Goal: Task Accomplishment & Management: Manage account settings

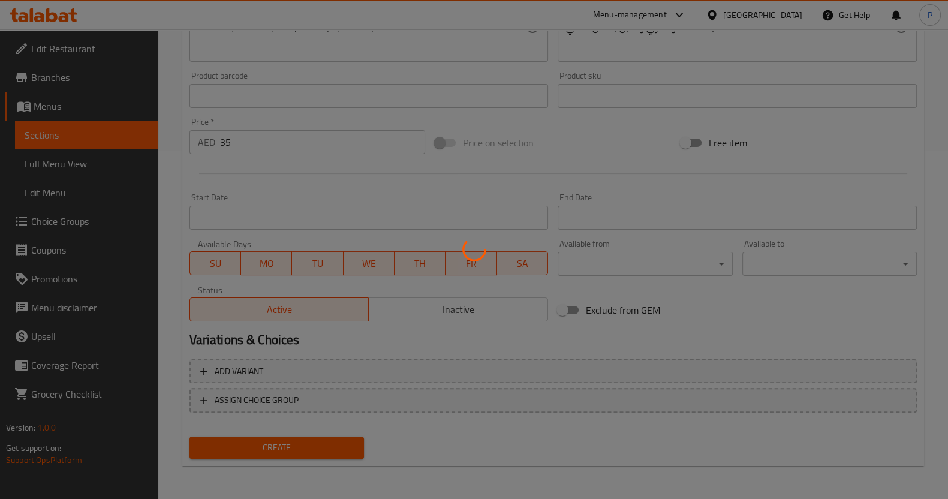
type input "0"
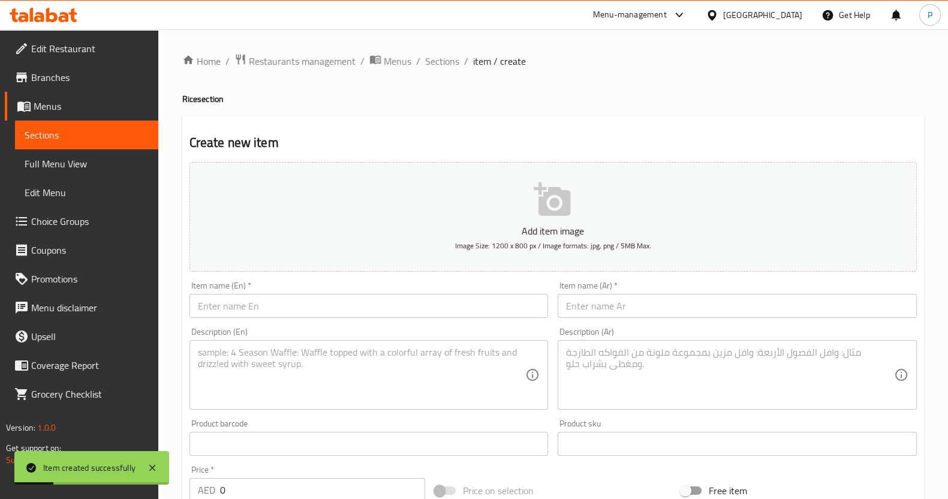
click at [261, 318] on div "Item name (En)   * Item name (En) *" at bounding box center [369, 299] width 369 height 46
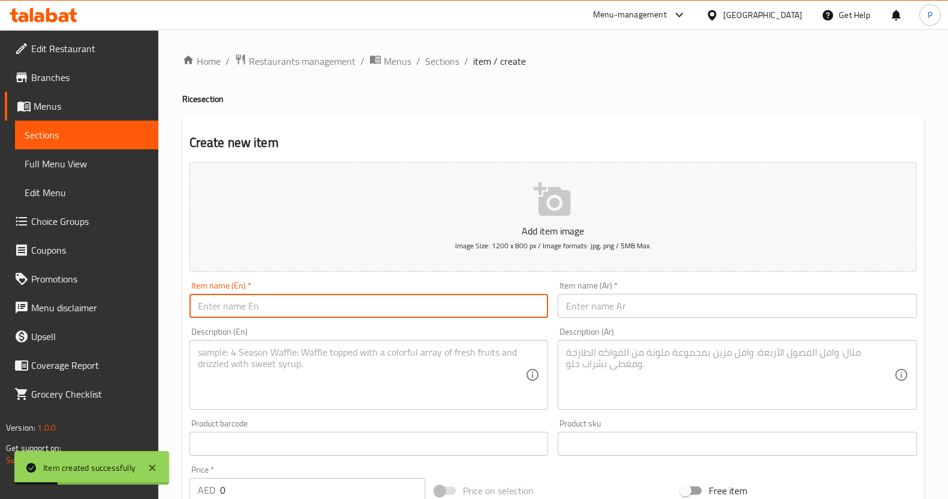
click at [269, 306] on input "text" at bounding box center [368, 306] width 359 height 24
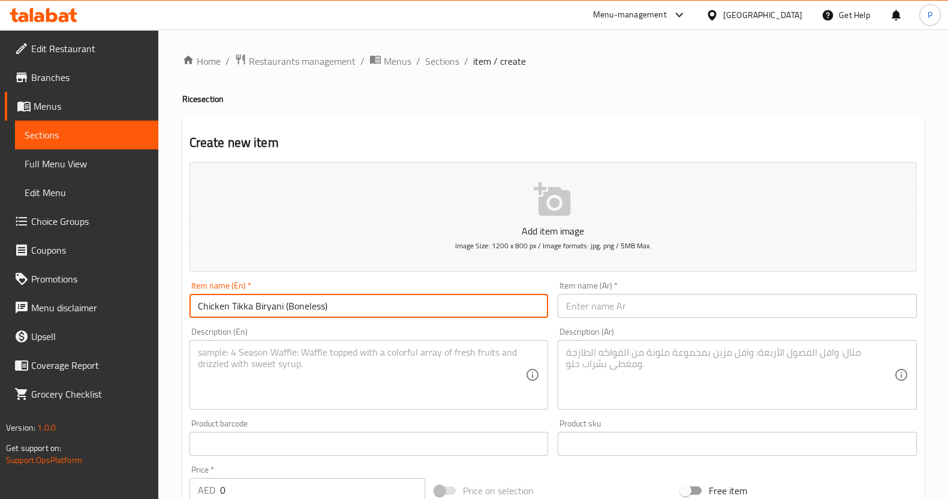
drag, startPoint x: 353, startPoint y: 305, endPoint x: 156, endPoint y: 307, distance: 196.7
click at [159, 310] on div "Home / Restaurants management / Menus / Sections / item / create Rice section C…" at bounding box center [553, 438] width 790 height 818
type input "Chicken Tikka Biryani (Boneless)"
click at [262, 356] on textarea at bounding box center [362, 375] width 328 height 57
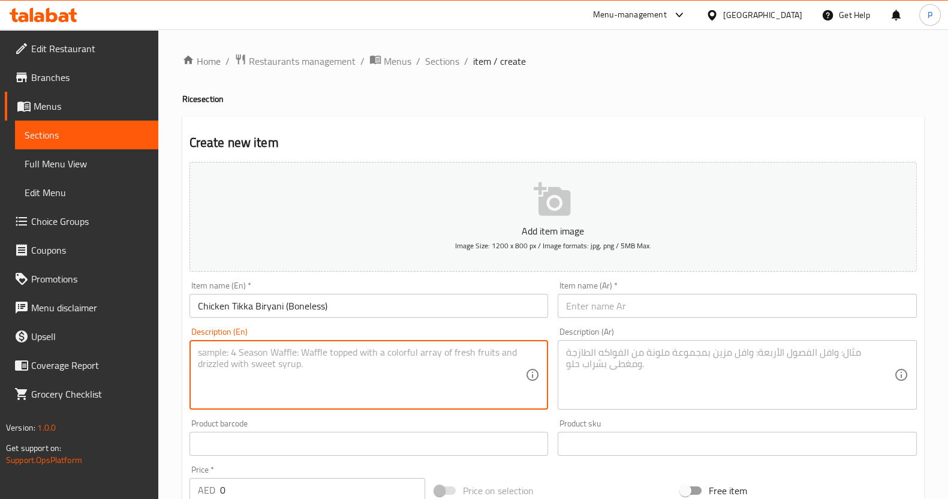
paste textarea "Tender boneless chicken tikka pieces marinated in aromatic spices and yogurt, c…"
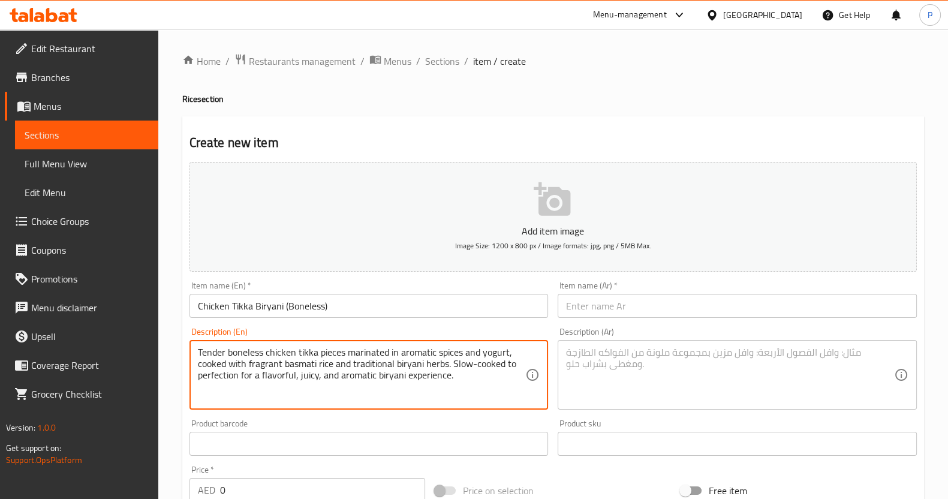
type textarea "Tender boneless chicken tikka pieces marinated in aromatic spices and yogurt, c…"
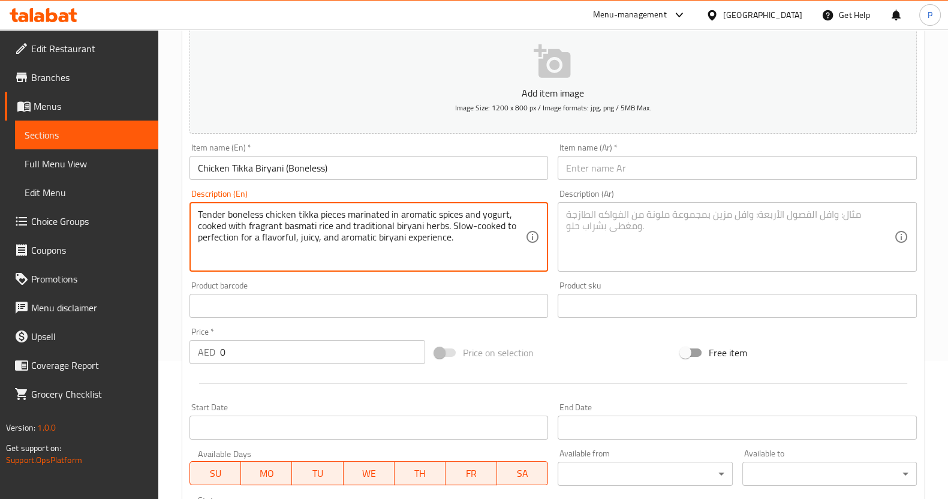
scroll to position [225, 0]
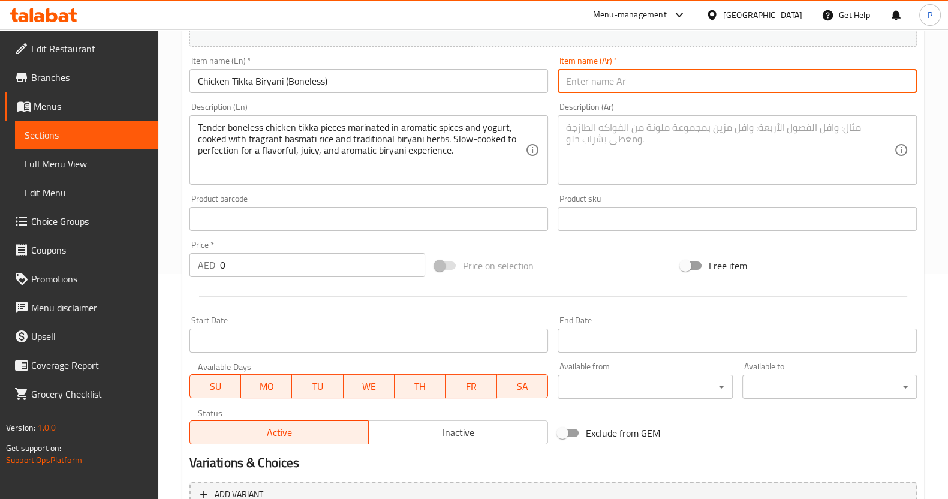
click at [608, 81] on input "text" at bounding box center [737, 81] width 359 height 24
paste input "برياني دجاج تيكا (من غير عظم)"
type input "برياني دجاج تيكا (من غير عظم)"
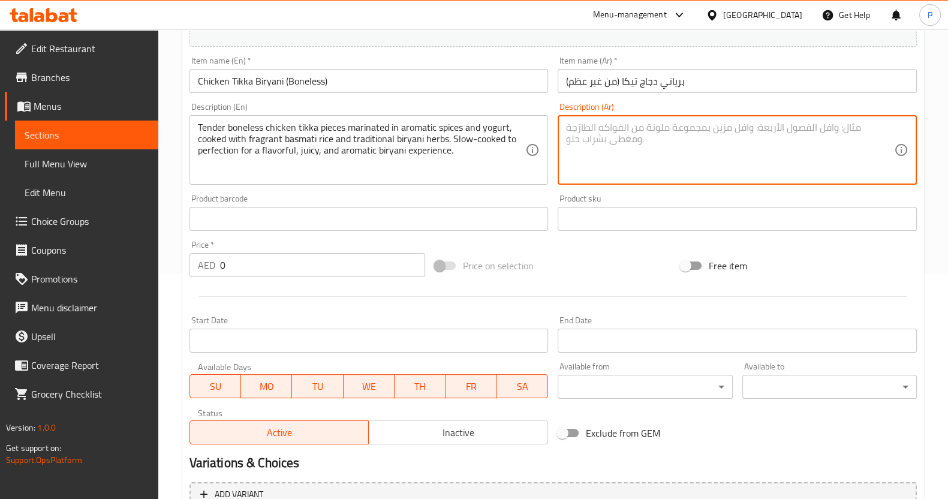
click at [625, 171] on textarea at bounding box center [730, 150] width 328 height 57
paste textarea "قطع دجاج تيكا طرية ومنزوعة العظم متبلة بالتوابل العطرية واللبن، مطهوة مع أرز بس…"
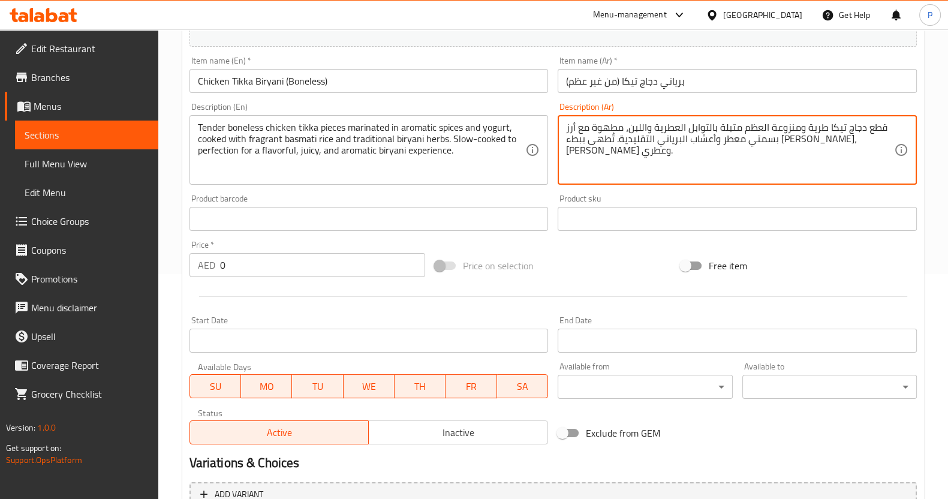
type textarea "قطع دجاج تيكا طرية ومنزوعة العظم متبلة بالتوابل العطرية واللبن، مطهوة مع أرز بس…"
click at [279, 269] on input "0" at bounding box center [323, 265] width 206 height 24
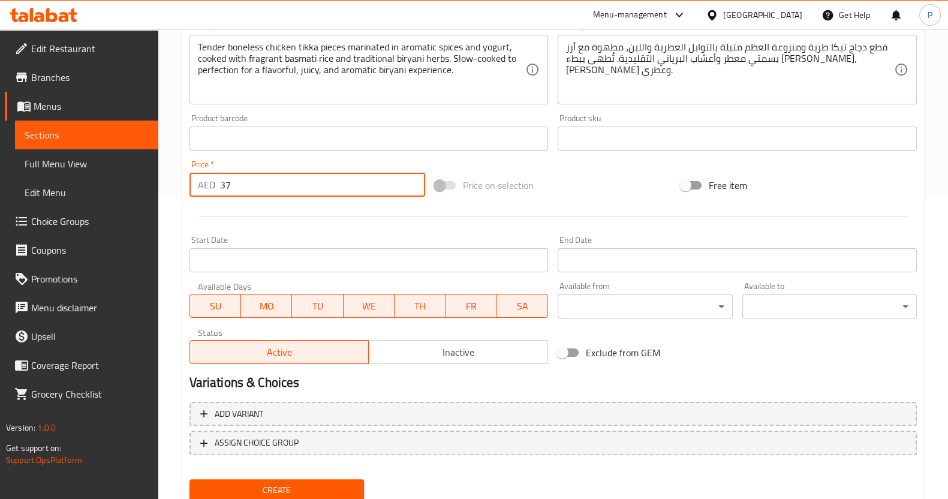
scroll to position [348, 0]
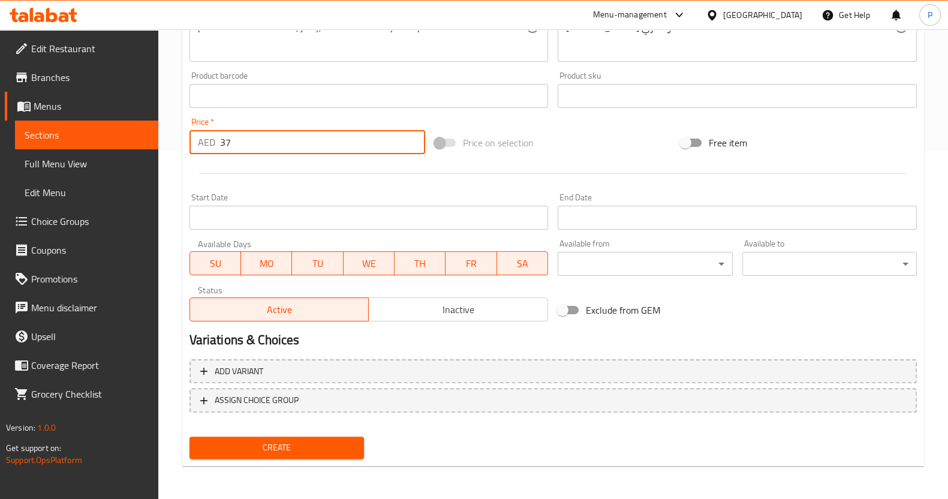
type input "37"
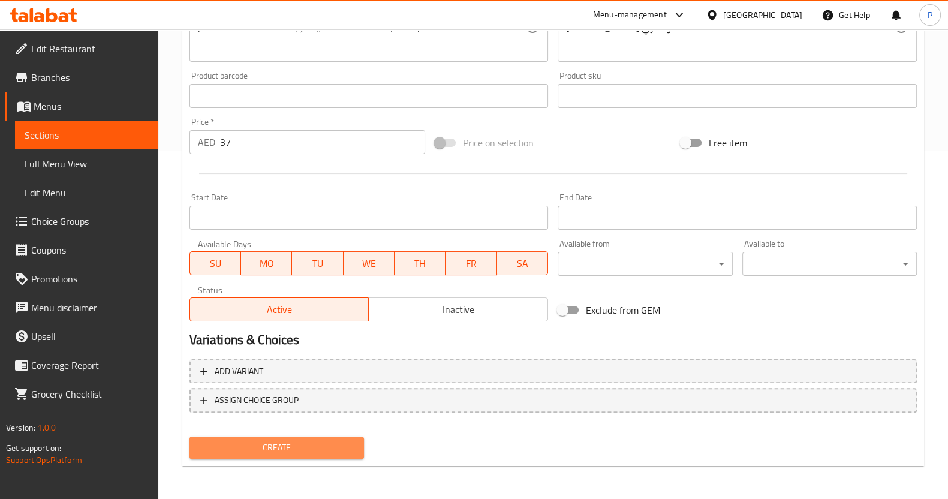
click at [288, 445] on span "Create" at bounding box center [276, 447] width 155 height 15
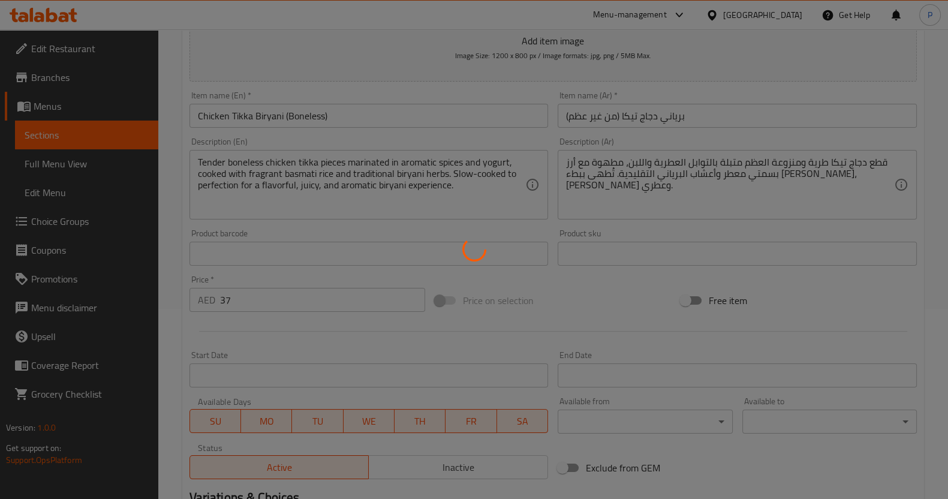
type input "0"
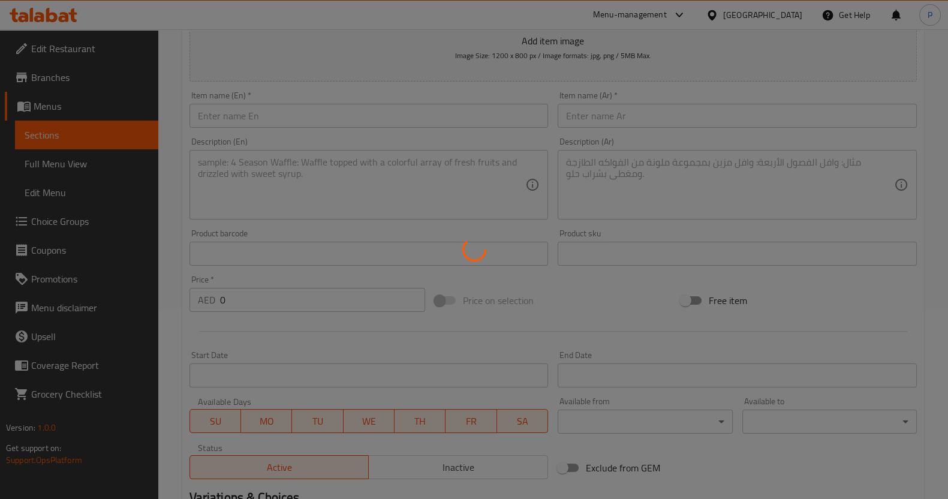
scroll to position [122, 0]
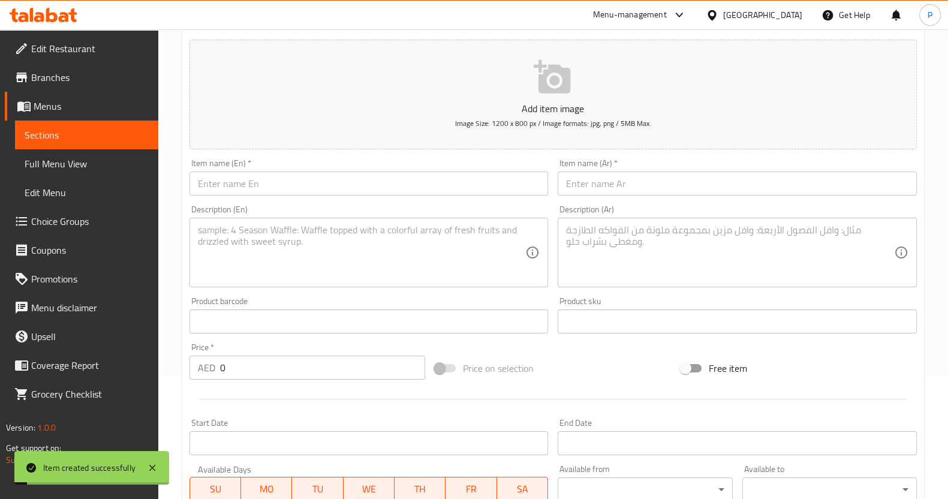
drag, startPoint x: 345, startPoint y: 180, endPoint x: 283, endPoint y: 112, distance: 92.5
click at [345, 180] on input "text" at bounding box center [368, 183] width 359 height 24
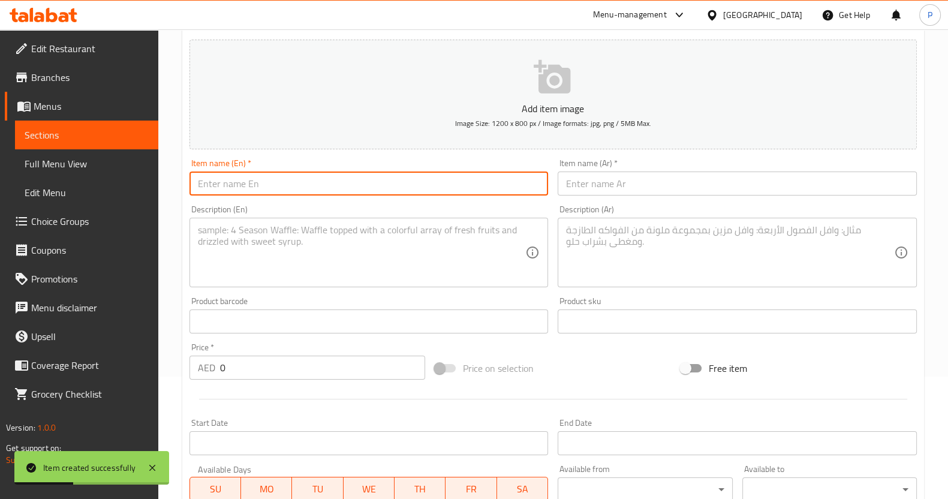
paste input "[PERSON_NAME]"
type input "[PERSON_NAME]"
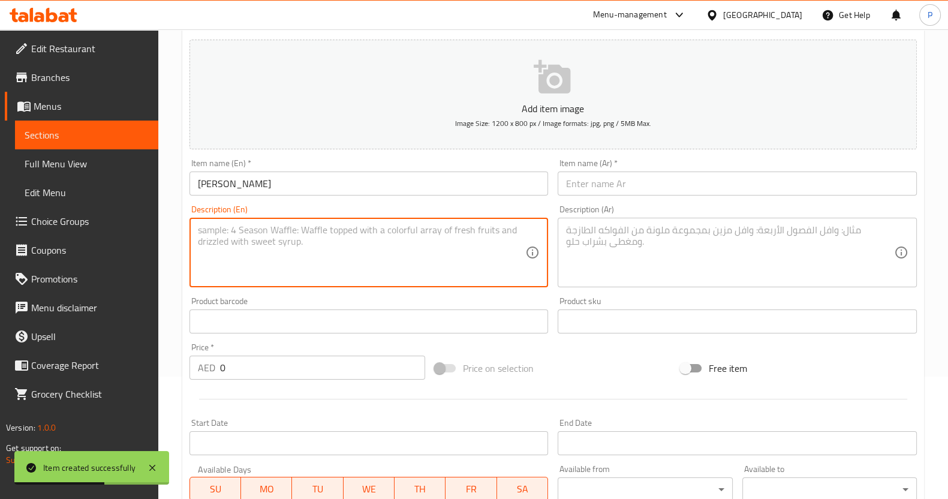
click at [299, 228] on textarea at bounding box center [362, 252] width 328 height 57
paste textarea "Fragrant basmati rice cooked in rich, slow-simmered mutton broth (yakhni) infus…"
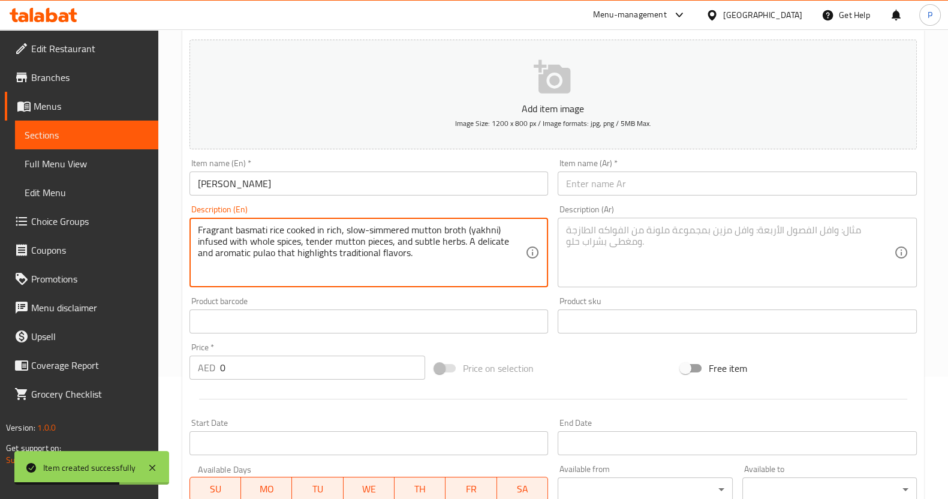
type textarea "Fragrant basmati rice cooked in rich, slow-simmered mutton broth (yakhni) infus…"
click at [597, 188] on input "text" at bounding box center [737, 183] width 359 height 24
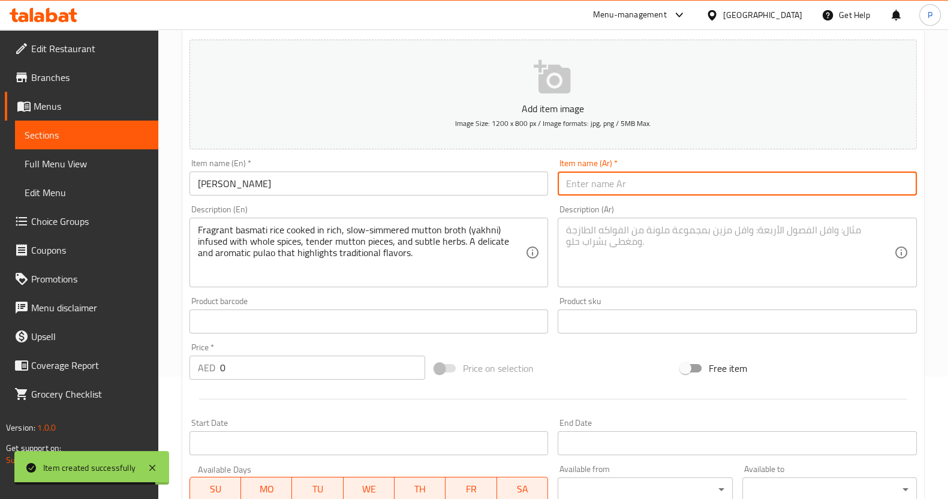
paste input "بلاو لحم الغنم يَخني"
type input "بلاو لحم الغنم يَخني"
drag, startPoint x: 629, startPoint y: 249, endPoint x: 468, endPoint y: 109, distance: 212.9
click at [628, 248] on textarea at bounding box center [730, 252] width 328 height 57
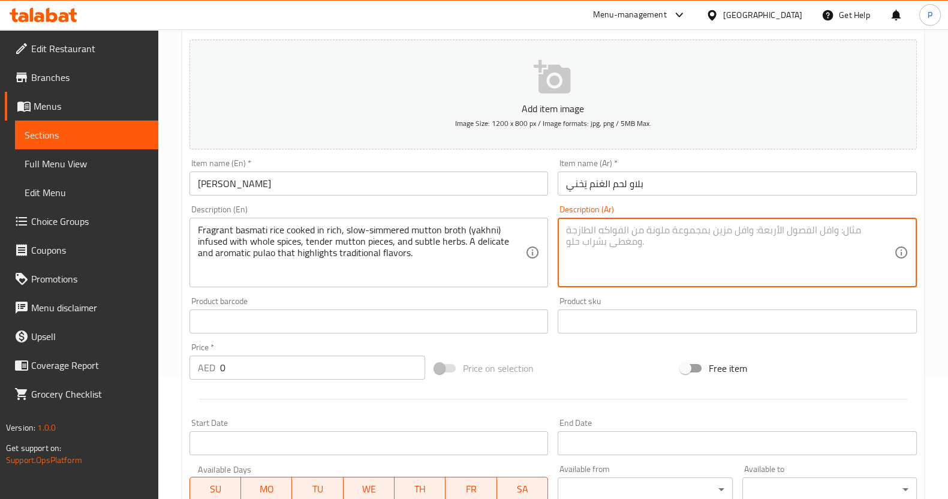
paste textarea "أرز بسمتي معطر مطهو في مرق لحم الغنم الغني والمطهو ببطء (يَخني)، منقوع بالتوابل…"
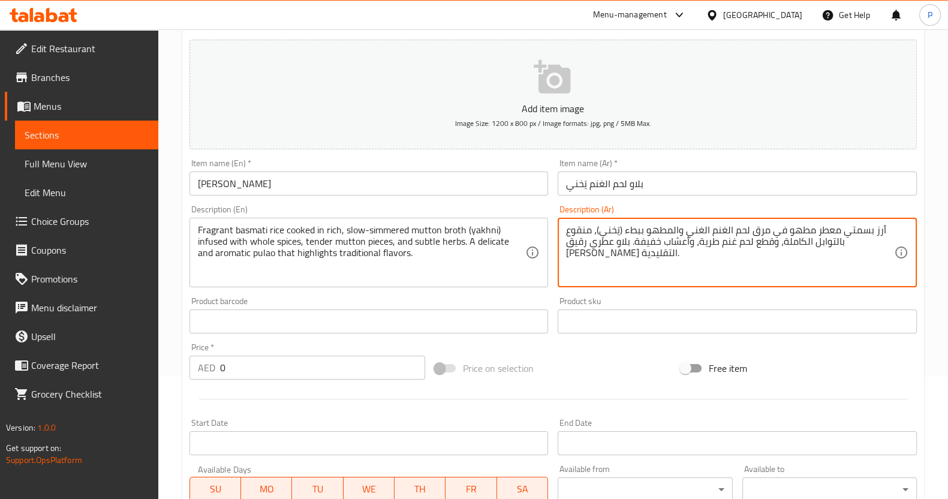
type textarea "أرز بسمتي معطر مطهو في مرق لحم الغنم الغني والمطهو ببطء (يَخني)، منقوع بالتوابل…"
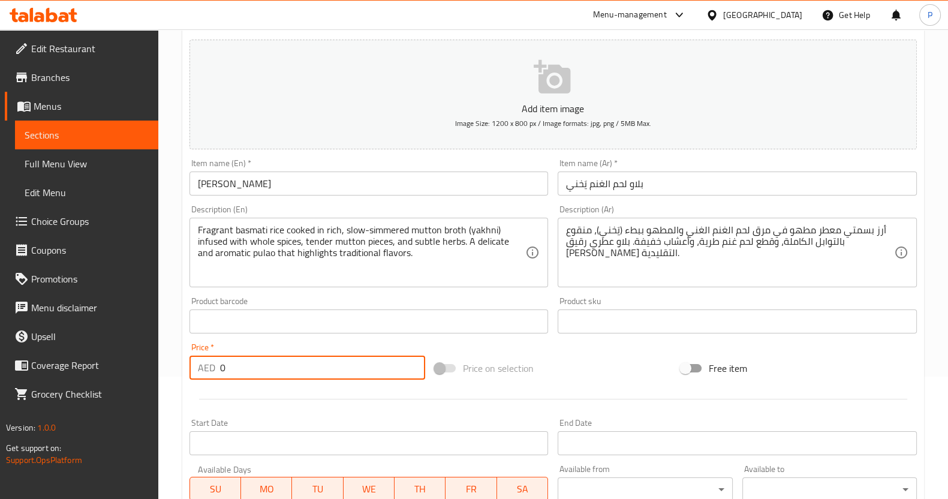
click at [246, 361] on input "0" at bounding box center [323, 368] width 206 height 24
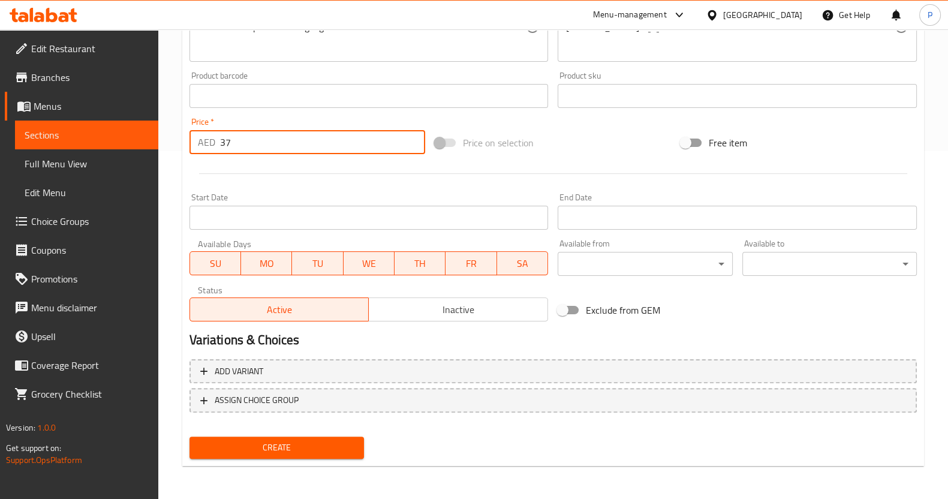
type input "37"
click at [320, 435] on div "Create" at bounding box center [277, 448] width 184 height 32
click at [315, 457] on div "Create" at bounding box center [277, 448] width 184 height 32
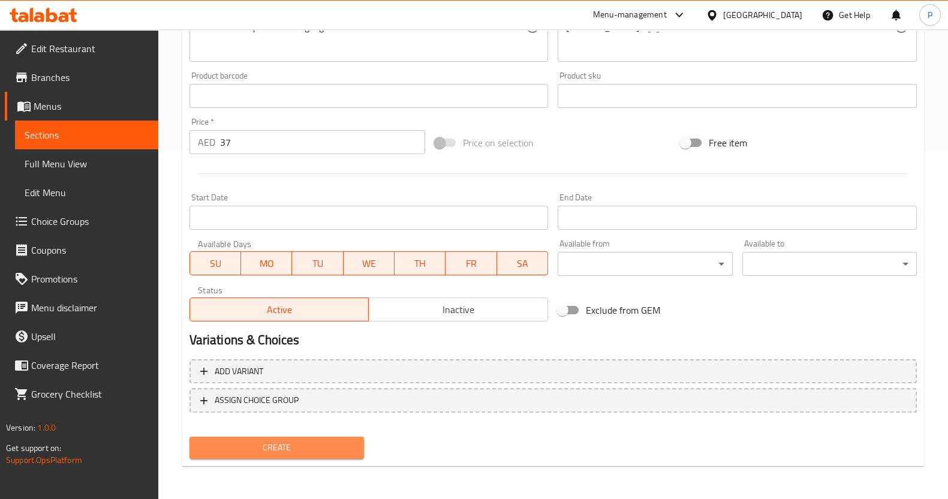
click at [305, 445] on span "Create" at bounding box center [276, 447] width 155 height 15
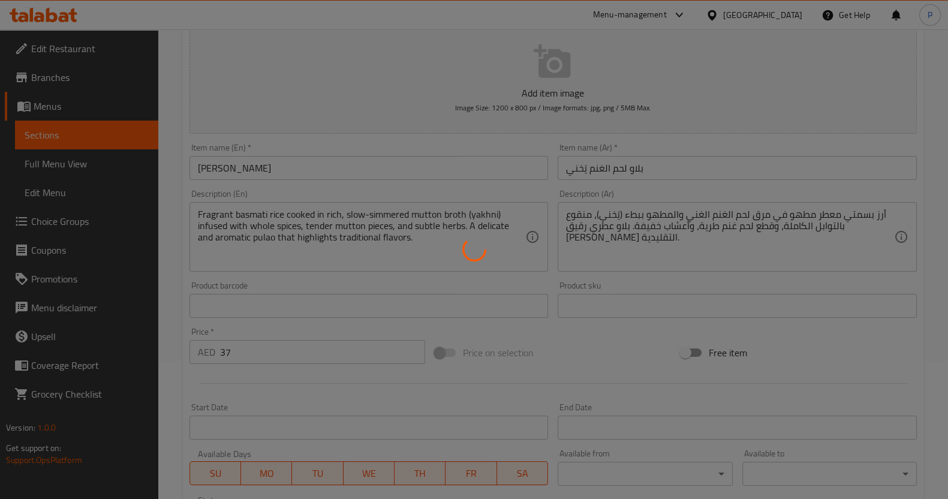
scroll to position [48, 0]
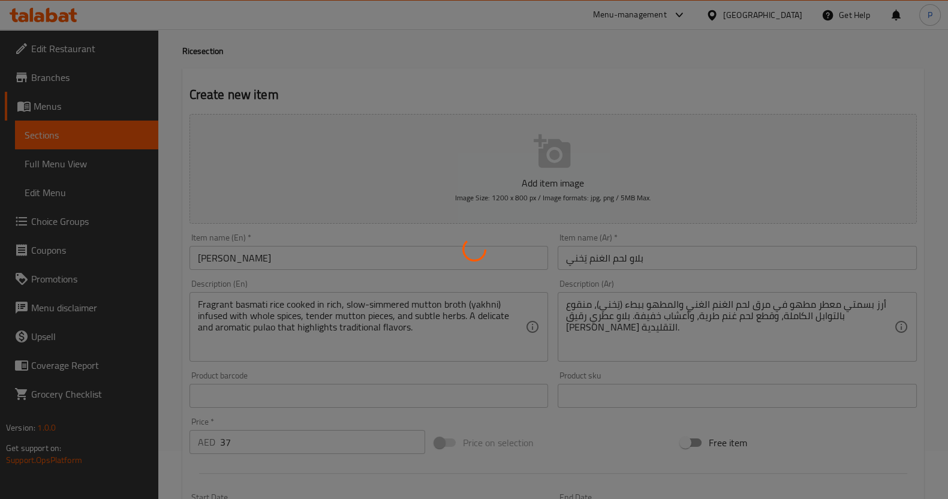
type input "0"
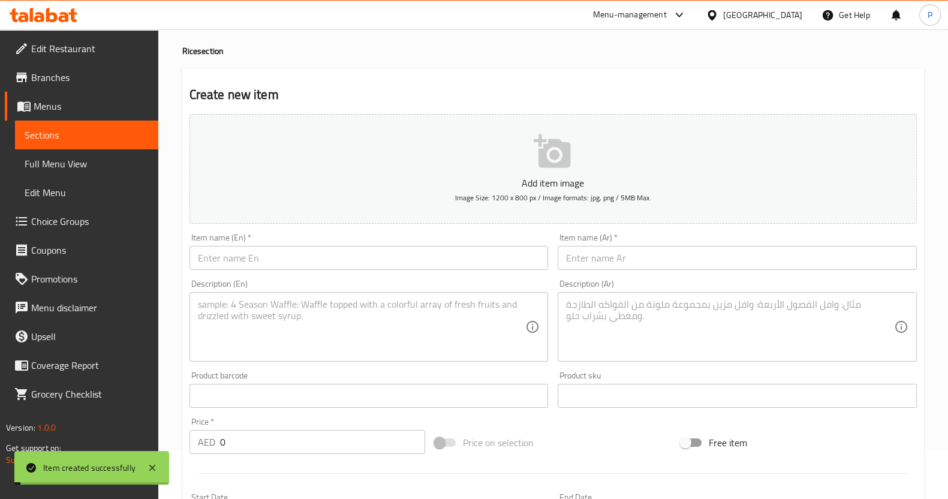
click at [306, 251] on input "text" at bounding box center [368, 258] width 359 height 24
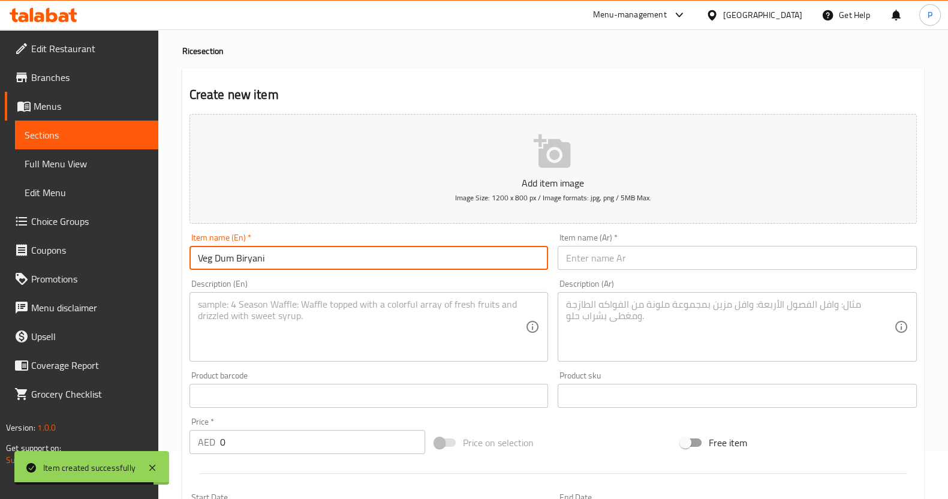
drag, startPoint x: 324, startPoint y: 263, endPoint x: 125, endPoint y: 248, distance: 199.6
click at [125, 248] on div "Edit Restaurant Branches Menus Sections Full Menu View Edit Menu Choice Groups …" at bounding box center [474, 390] width 948 height 818
type input "Veg Dum Biryani"
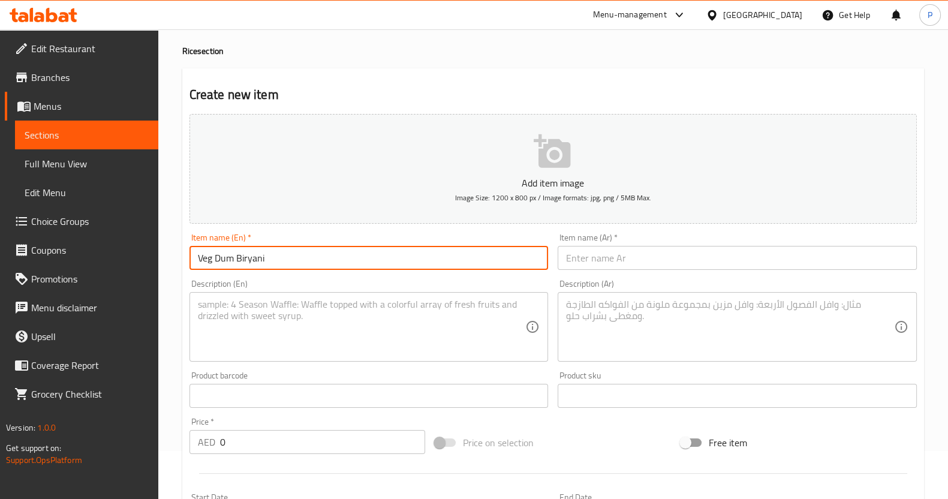
click at [629, 266] on input "text" at bounding box center [737, 258] width 359 height 24
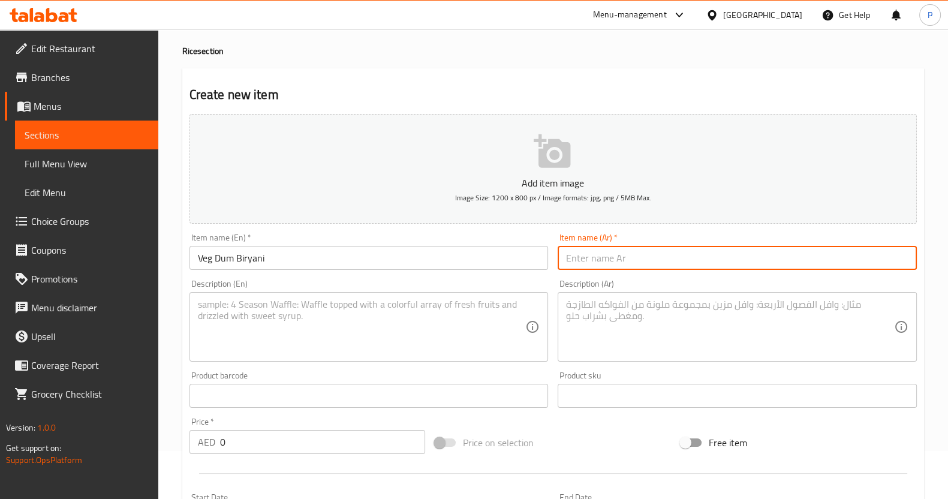
click at [372, 340] on textarea at bounding box center [362, 327] width 328 height 57
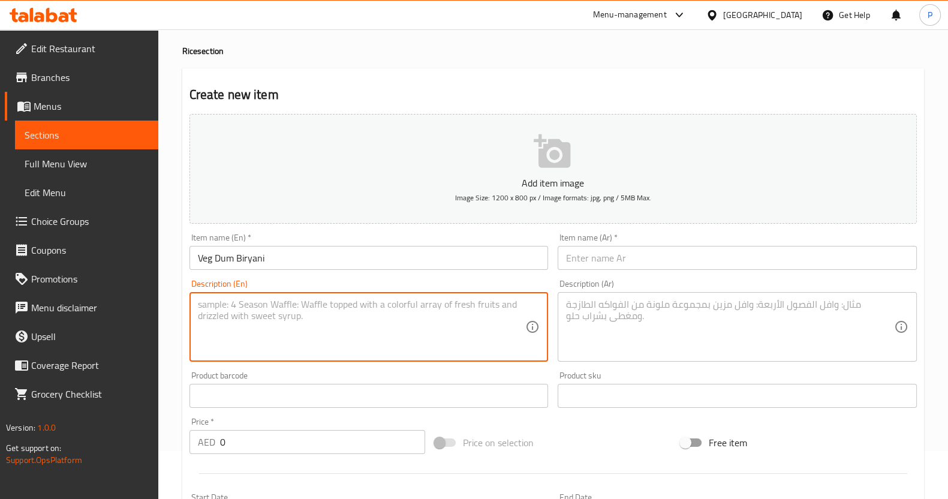
paste textarea "A flavorful mix of fresh vegetables and fragrant basmati rice, slow-cooked with…"
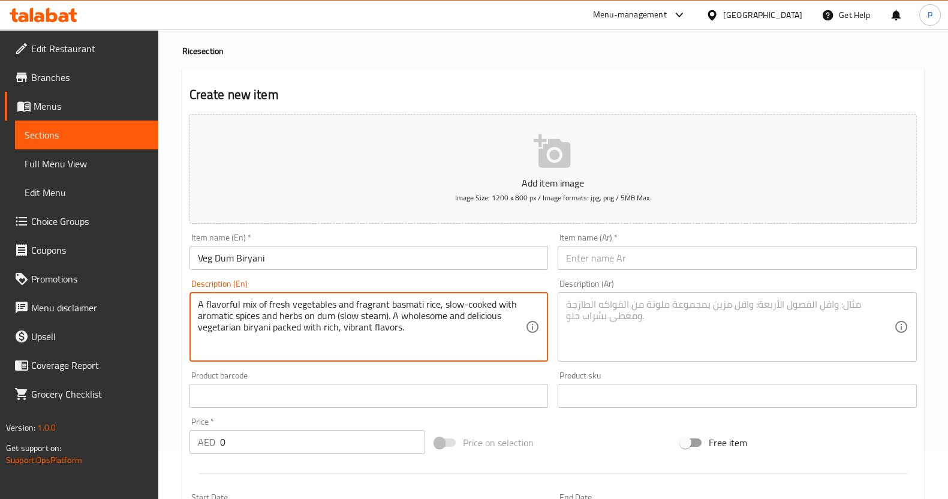
type textarea "A flavorful mix of fresh vegetables and fragrant basmati rice, slow-cooked with…"
drag, startPoint x: 683, startPoint y: 251, endPoint x: 662, endPoint y: 252, distance: 21.7
click at [683, 251] on input "text" at bounding box center [737, 258] width 359 height 24
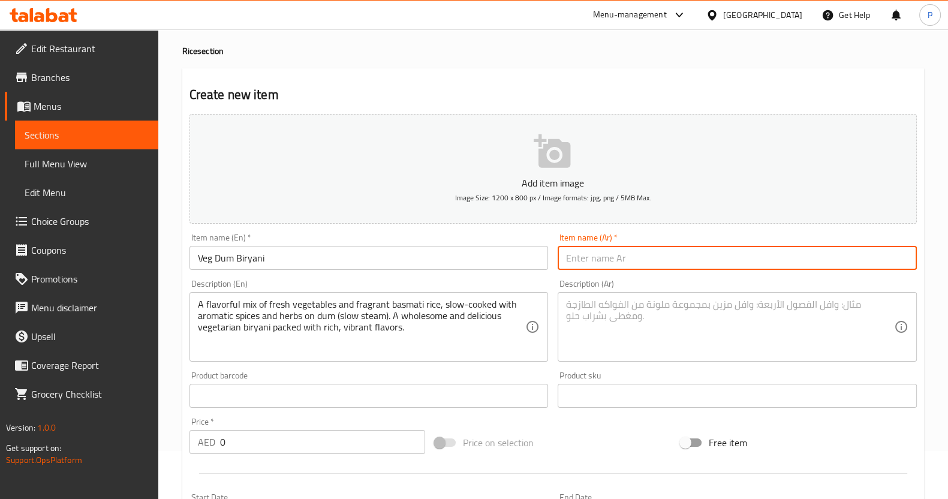
paste input "برياني خضار دم"
type input "برياني خضار دم"
drag, startPoint x: 603, startPoint y: 313, endPoint x: 598, endPoint y: 309, distance: 6.8
click at [603, 314] on textarea at bounding box center [730, 327] width 328 height 57
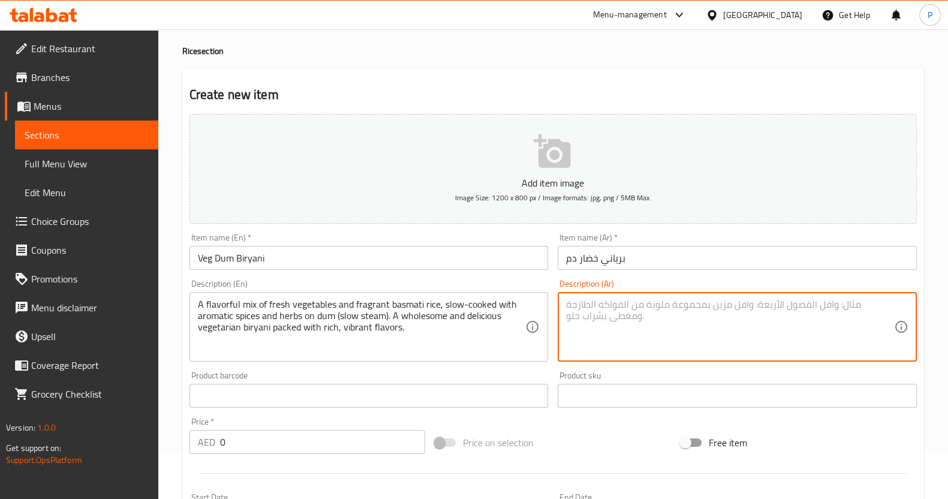
paste textarea "مزيج لذيذ من الخضروات الطازجة وأرز بسمتي معطر، مطهو ببطء مع التوابل العطرية وال…"
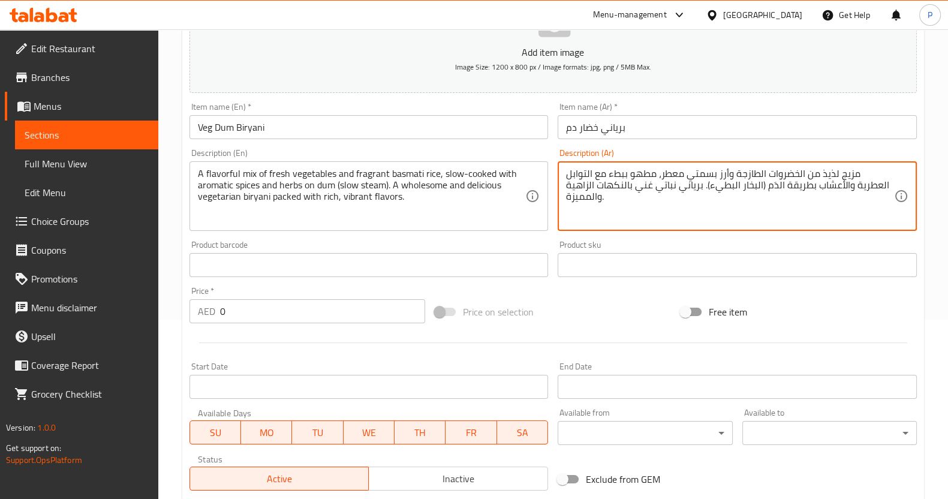
scroll to position [348, 0]
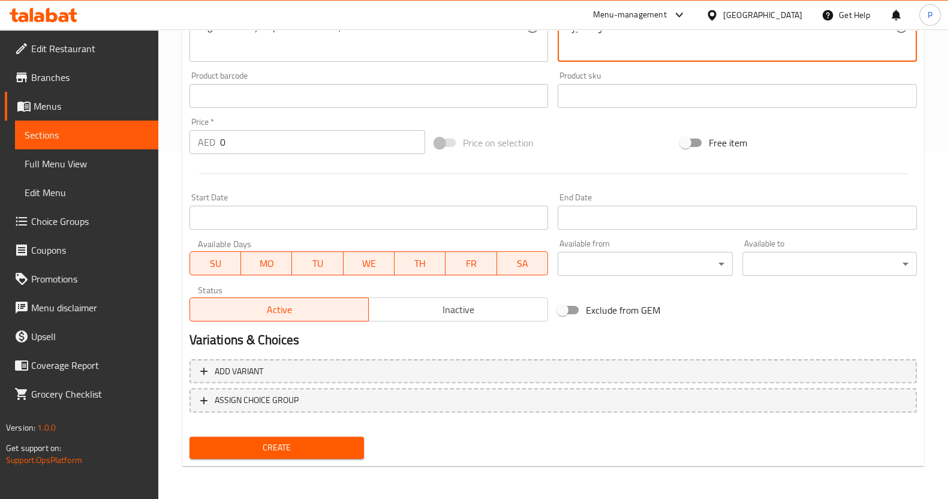
type textarea "مزيج لذيذ من الخضروات الطازجة وأرز بسمتي معطر، مطهو ببطء مع التوابل العطرية وال…"
click at [243, 142] on input "0" at bounding box center [323, 142] width 206 height 24
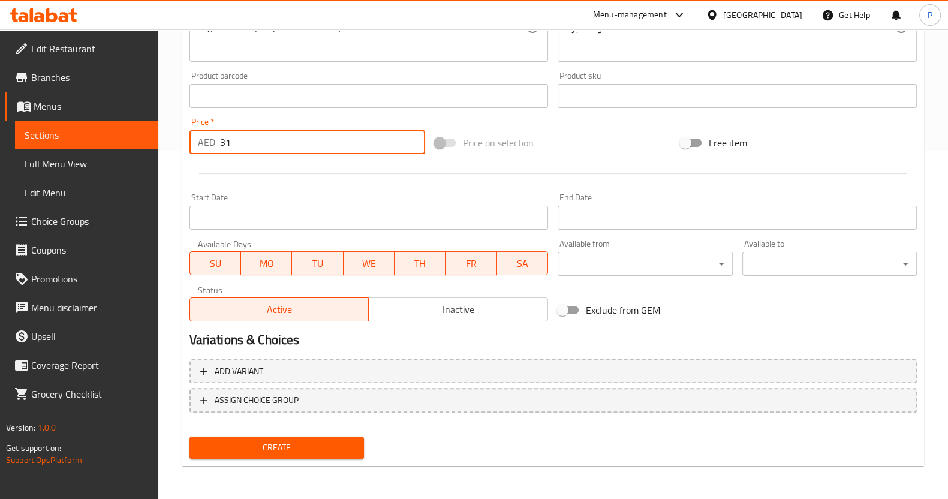
type input "31"
click at [255, 452] on span "Create" at bounding box center [276, 447] width 155 height 15
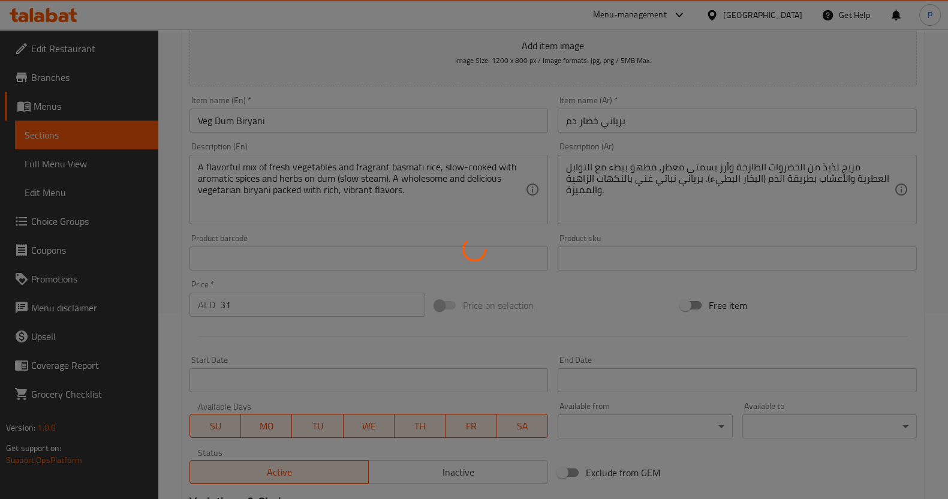
scroll to position [122, 0]
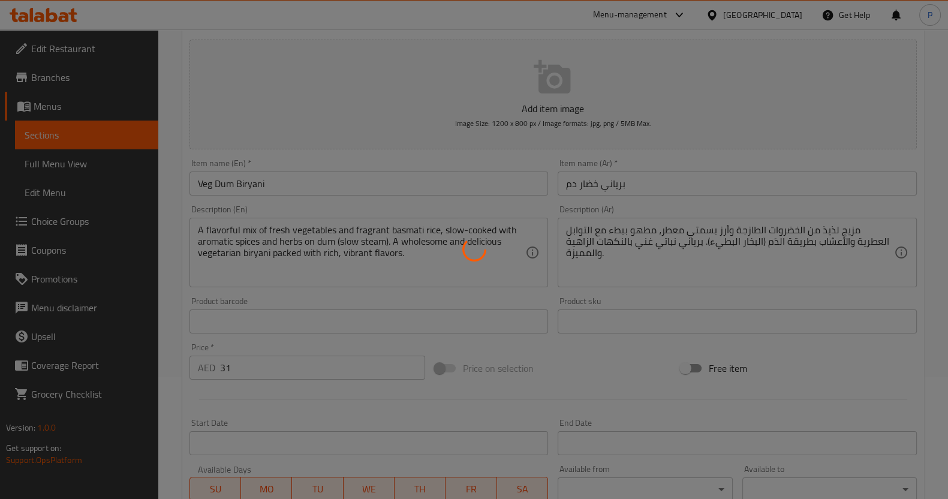
type input "0"
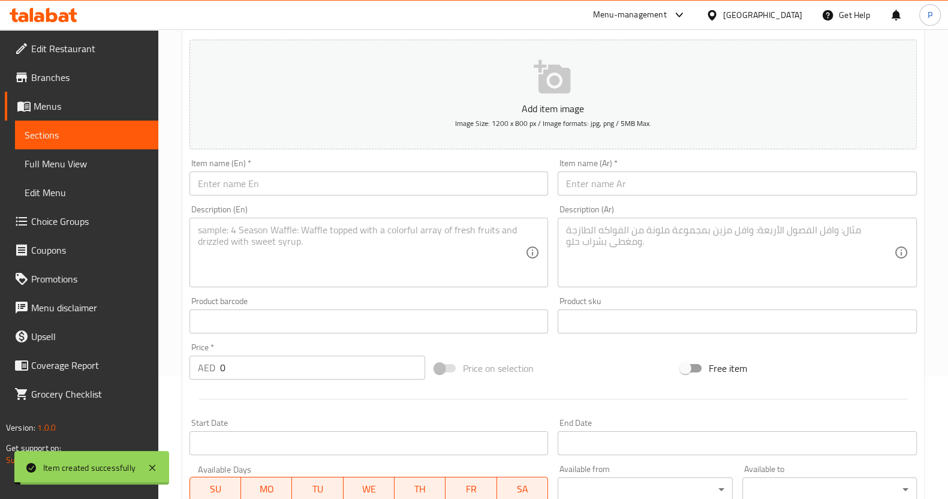
drag, startPoint x: 281, startPoint y: 183, endPoint x: 264, endPoint y: 162, distance: 26.9
click at [280, 183] on input "text" at bounding box center [368, 183] width 359 height 24
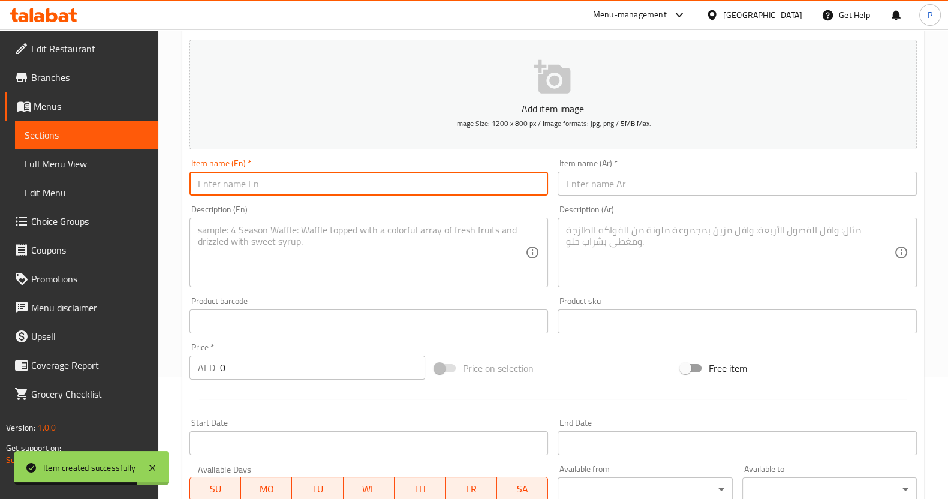
paste input "[PERSON_NAME]"
type input "[PERSON_NAME]"
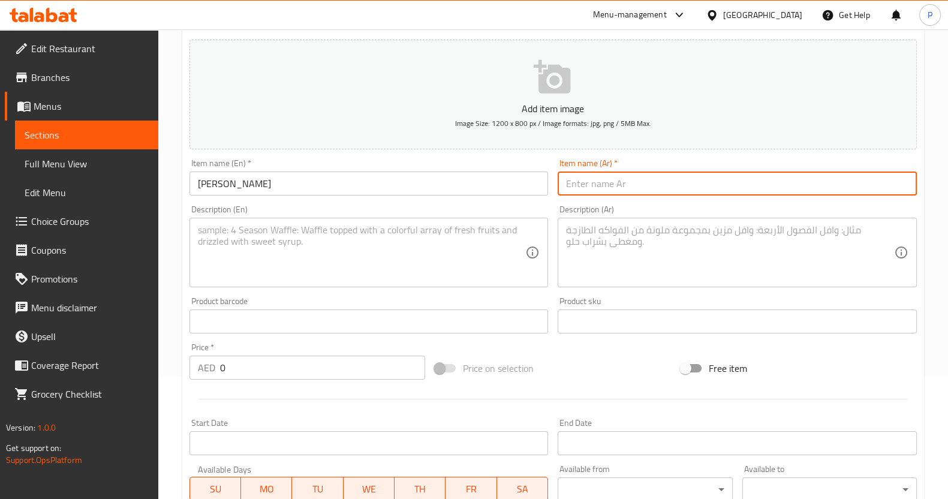
click at [573, 185] on input "text" at bounding box center [737, 183] width 359 height 24
paste input "أرز بالكمون"
type input "أرز بالكمون"
click at [284, 230] on textarea at bounding box center [362, 252] width 328 height 57
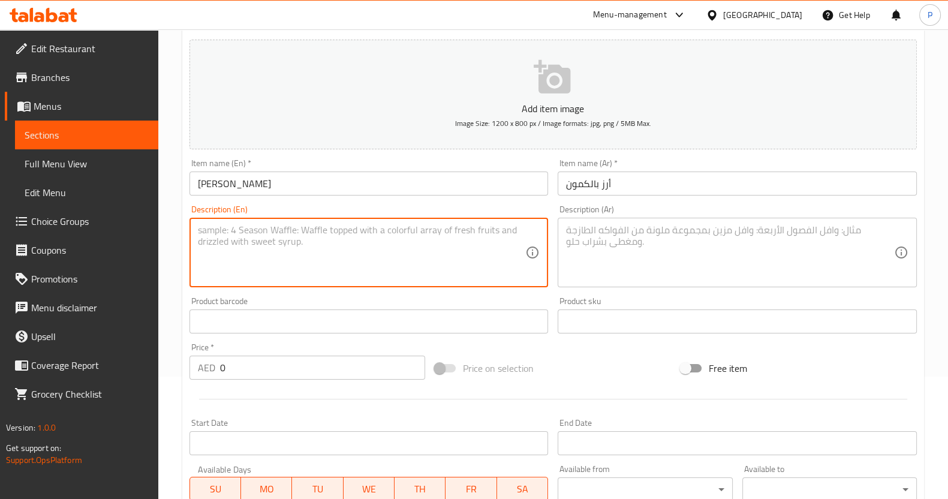
paste textarea "Fragrant basmati rice tempered with roasted cumin seeds, cooked to fluffy perfe…"
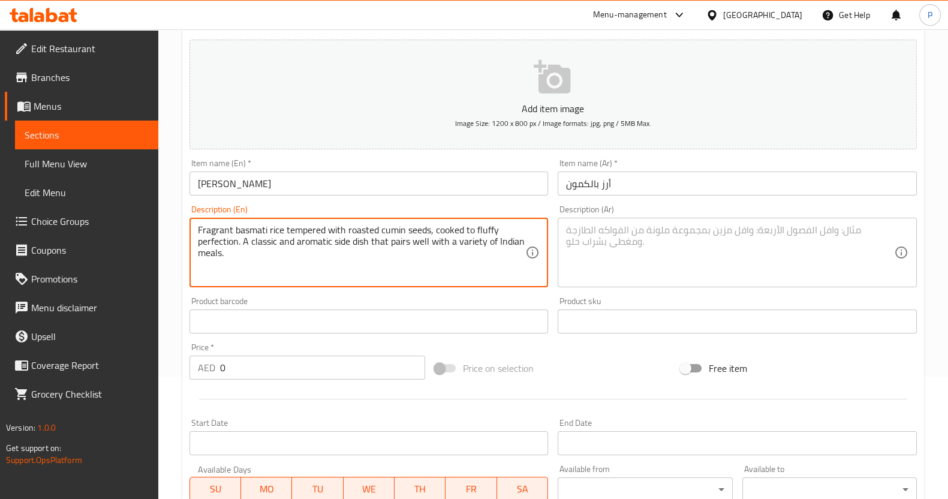
type textarea "Fragrant basmati rice tempered with roasted cumin seeds, cooked to fluffy perfe…"
click at [671, 251] on textarea at bounding box center [730, 252] width 328 height 57
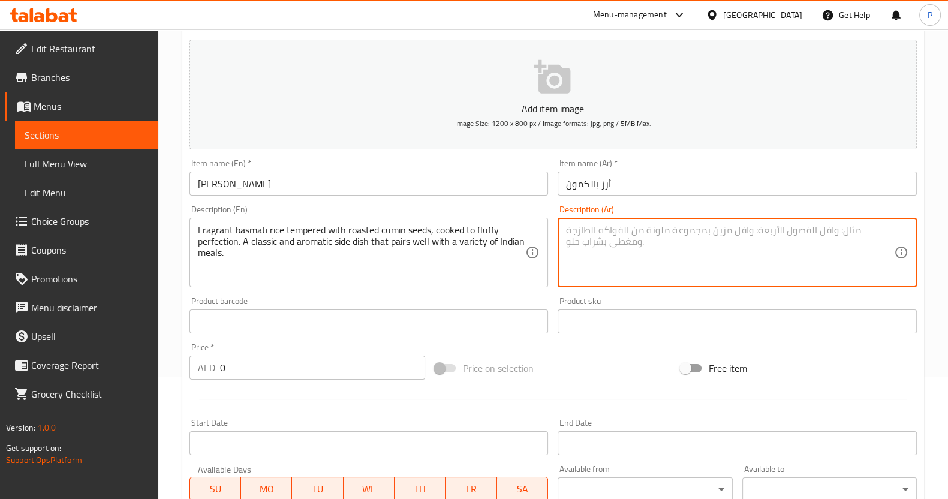
paste textarea "أرز بسمتي معطر مطهو مع بذور الكمون المحمصة حتى يصبح هشًا ولذيذًا. طبق جانبي كلا…"
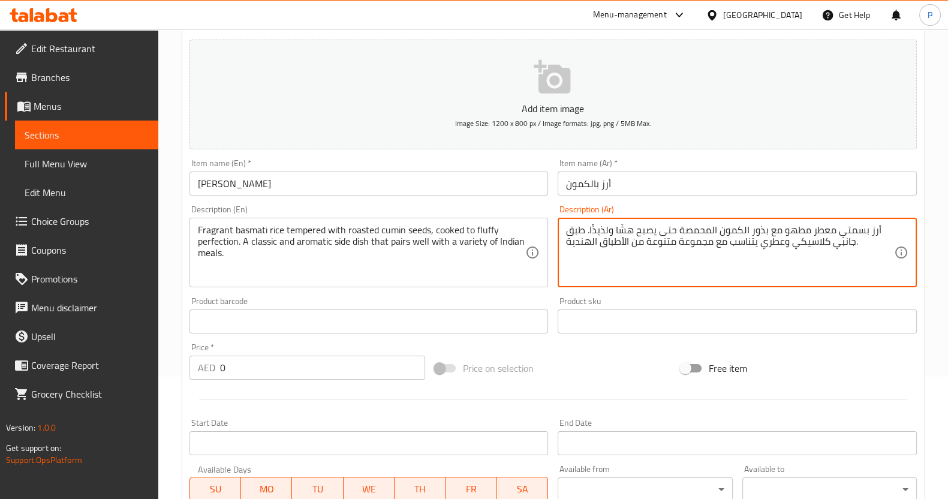
type textarea "أرز بسمتي معطر مطهو مع بذور الكمون المحمصة حتى يصبح هشًا ولذيذًا. طبق جانبي كلا…"
drag, startPoint x: 245, startPoint y: 369, endPoint x: 288, endPoint y: 181, distance: 192.4
click at [245, 368] on input "0" at bounding box center [323, 368] width 206 height 24
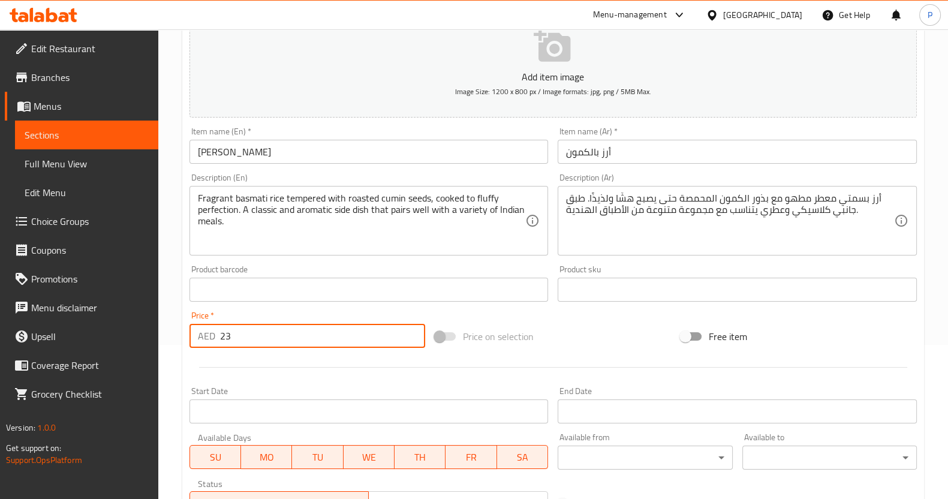
scroll to position [348, 0]
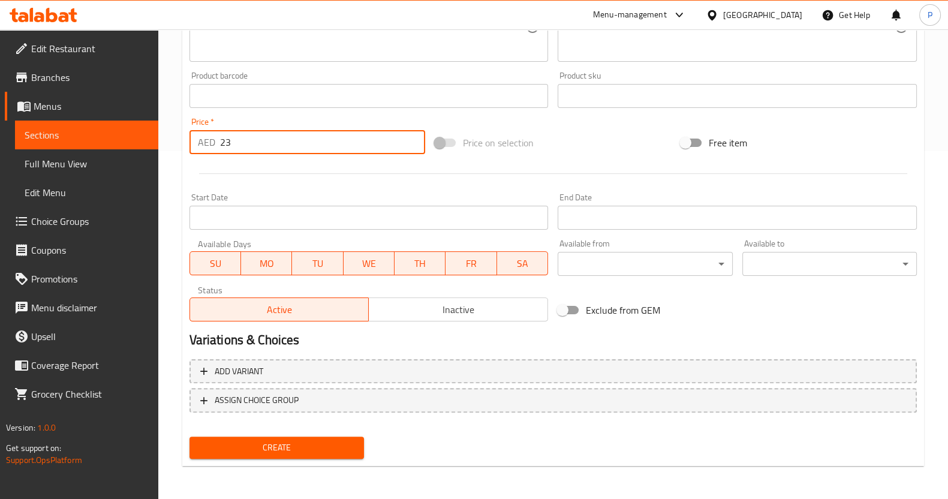
type input "23"
click at [252, 454] on button "Create" at bounding box center [276, 447] width 174 height 22
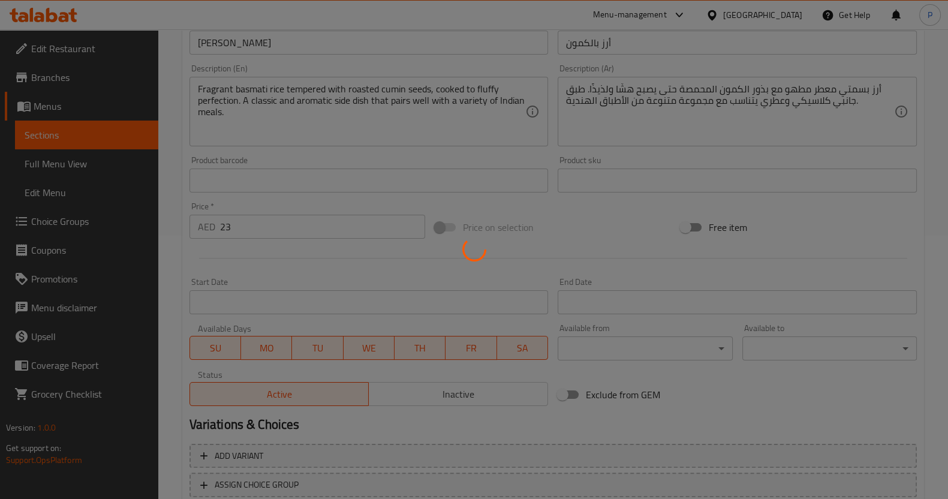
scroll to position [198, 0]
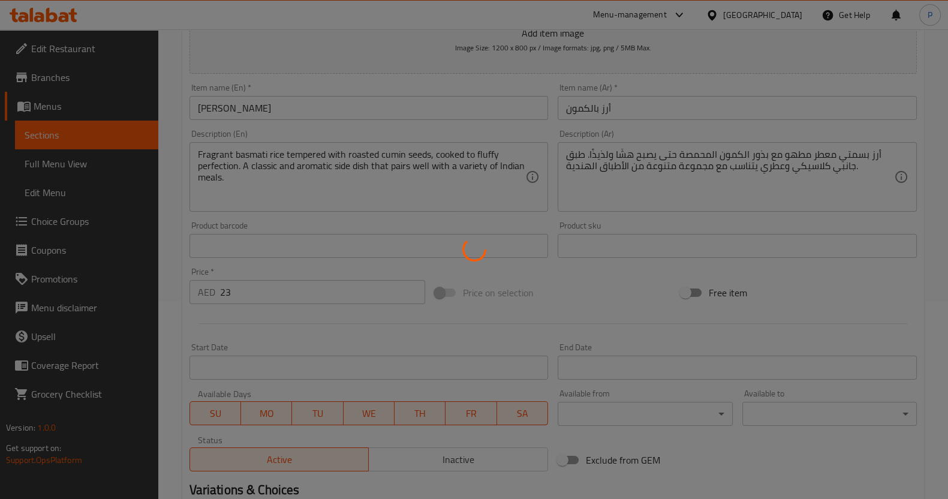
type input "0"
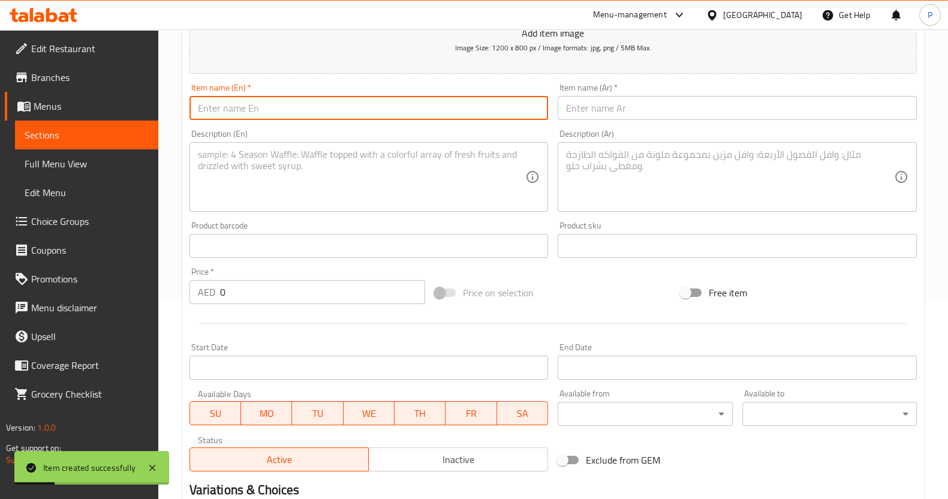
click at [251, 106] on input "text" at bounding box center [368, 108] width 359 height 24
paste input "[PERSON_NAME]"
type input "[PERSON_NAME]"
click at [650, 109] on input "text" at bounding box center [737, 108] width 359 height 24
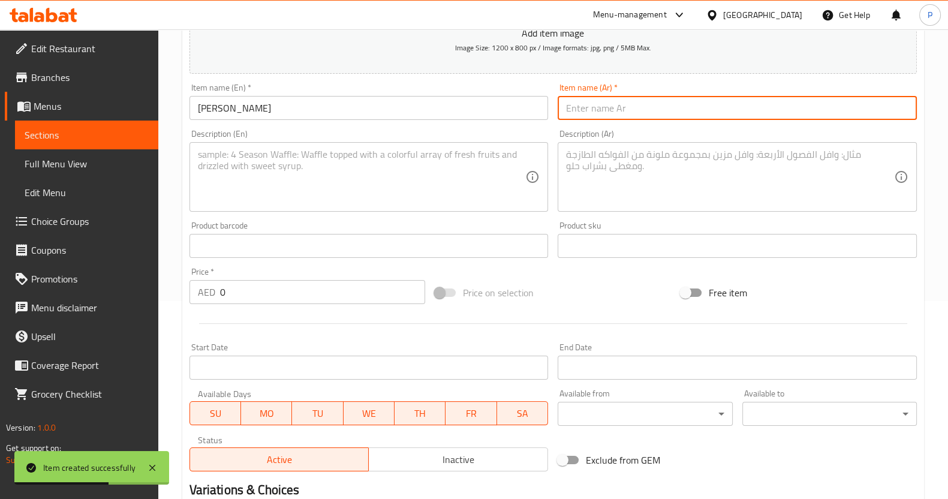
paste input "أرز برياني"
type input "أرز برياني"
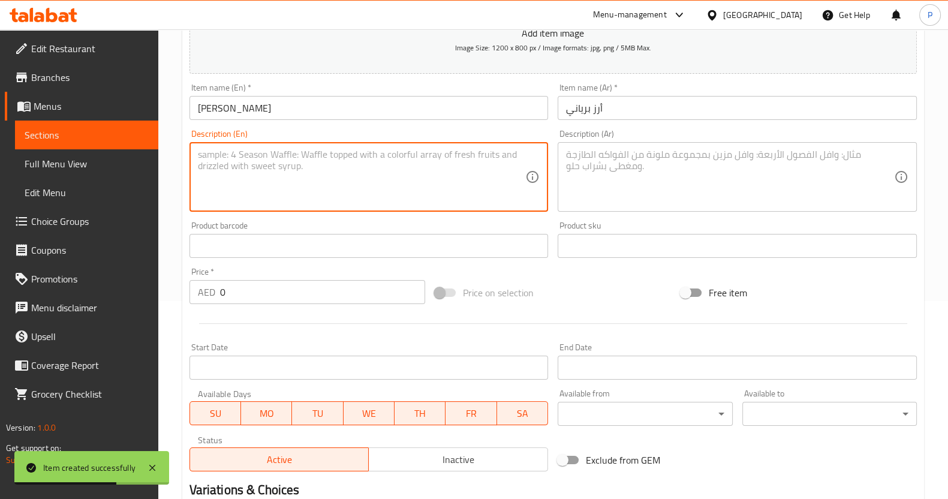
click at [296, 196] on textarea at bounding box center [362, 177] width 328 height 57
click at [612, 169] on textarea at bounding box center [730, 177] width 328 height 57
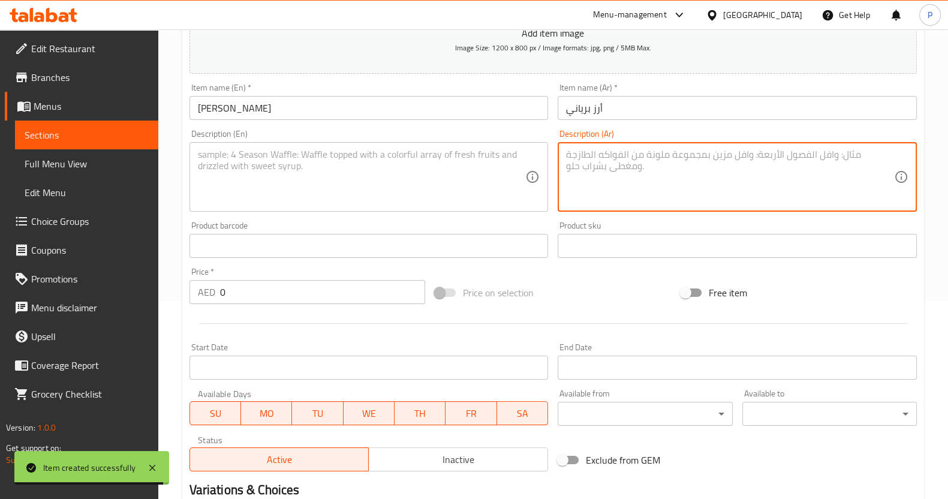
paste textarea "أرز بسمتي معطر مطهو بمزيج من التوابل العطرية والزعفران والأعشاب، ليصبح قاعدة غن…"
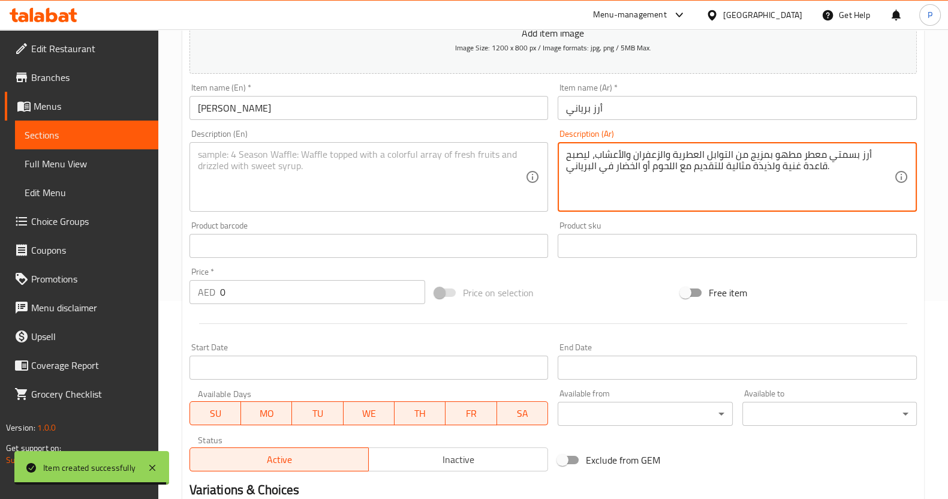
type textarea "أرز بسمتي معطر مطهو بمزيج من التوابل العطرية والزعفران والأعشاب، ليصبح قاعدة غن…"
click at [400, 156] on textarea at bounding box center [362, 177] width 328 height 57
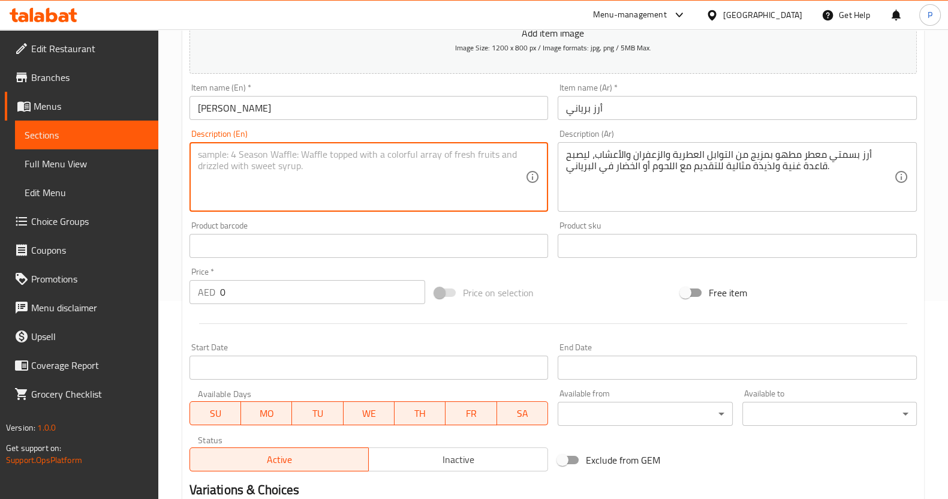
paste textarea "Fragrant basmati rice cooked with a blend of aromatic spices, saffron, and herb…"
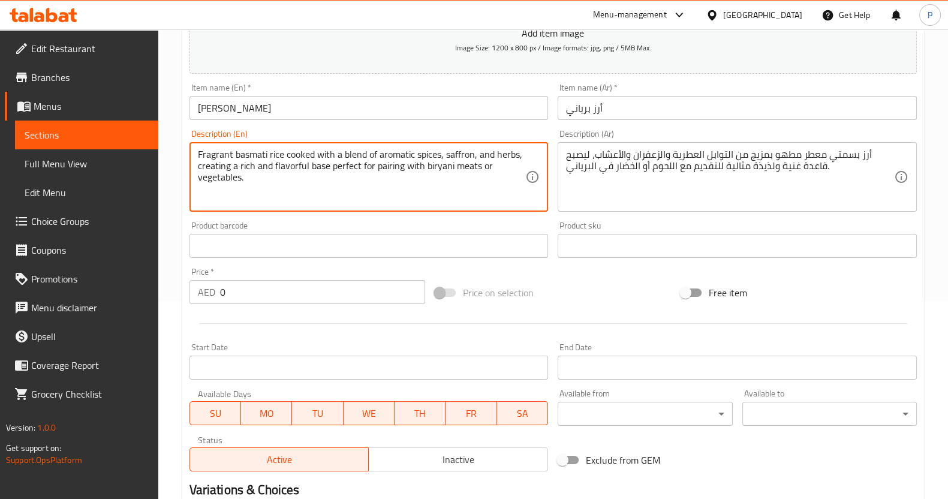
type textarea "Fragrant basmati rice cooked with a blend of aromatic spices, saffron, and herb…"
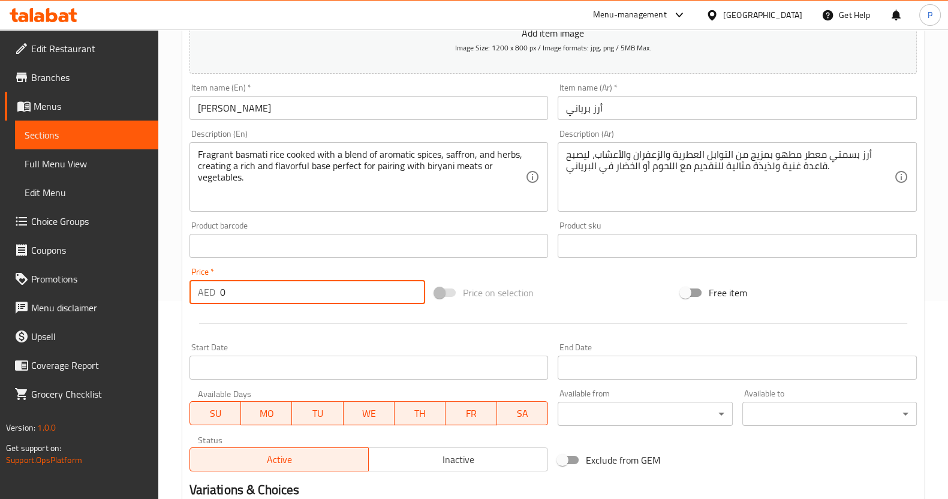
click at [252, 284] on input "0" at bounding box center [323, 292] width 206 height 24
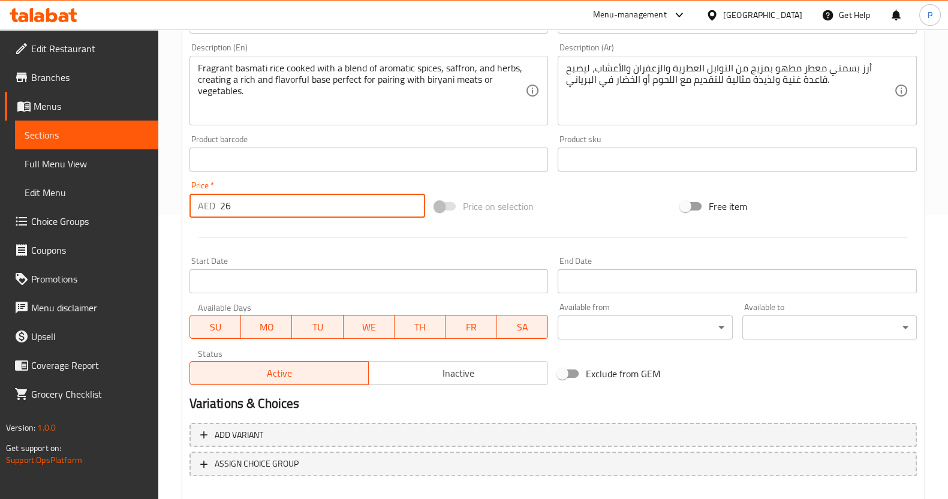
scroll to position [348, 0]
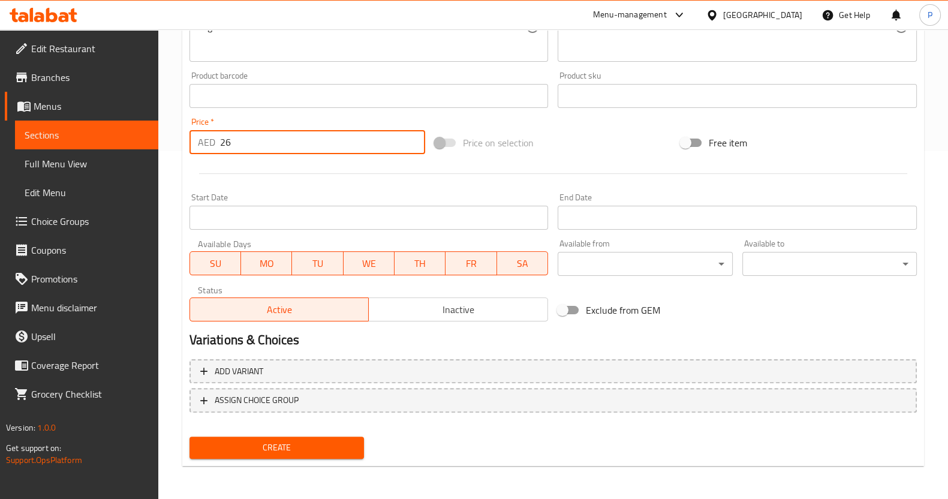
type input "26"
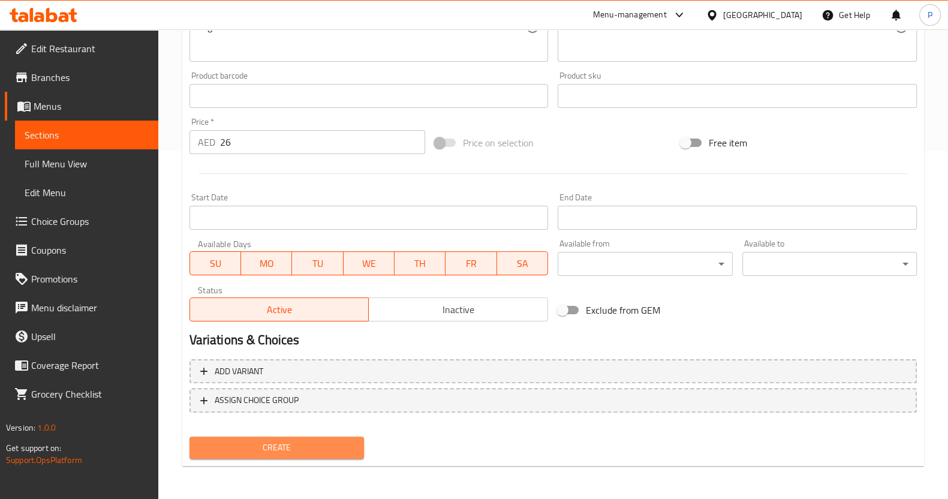
click at [273, 441] on span "Create" at bounding box center [276, 447] width 155 height 15
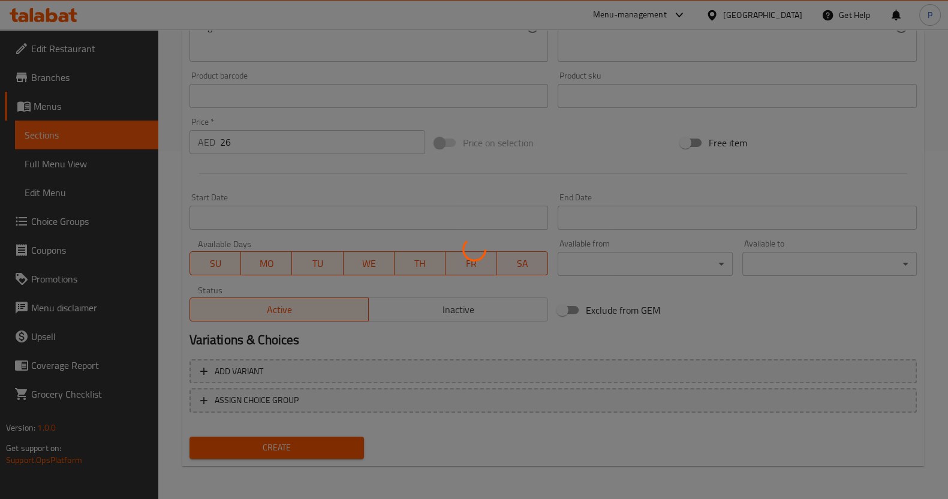
type input "0"
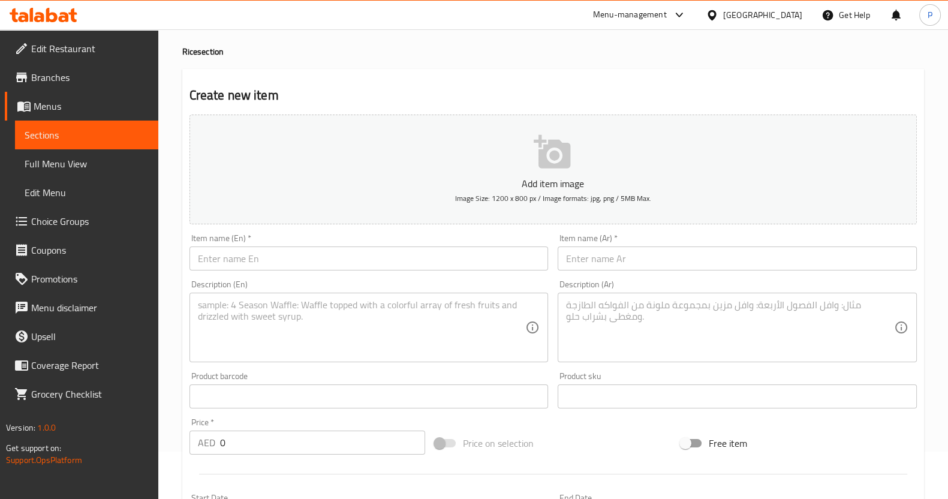
scroll to position [0, 0]
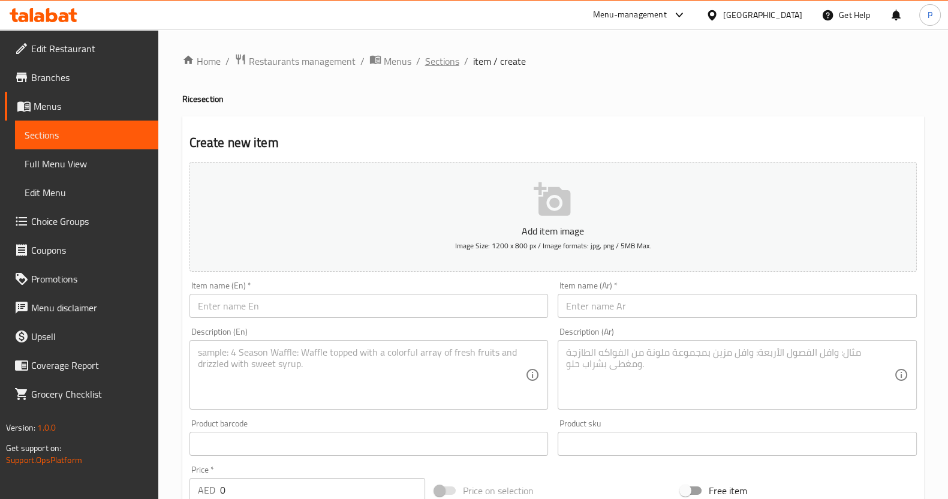
click at [441, 62] on span "Sections" at bounding box center [442, 61] width 34 height 14
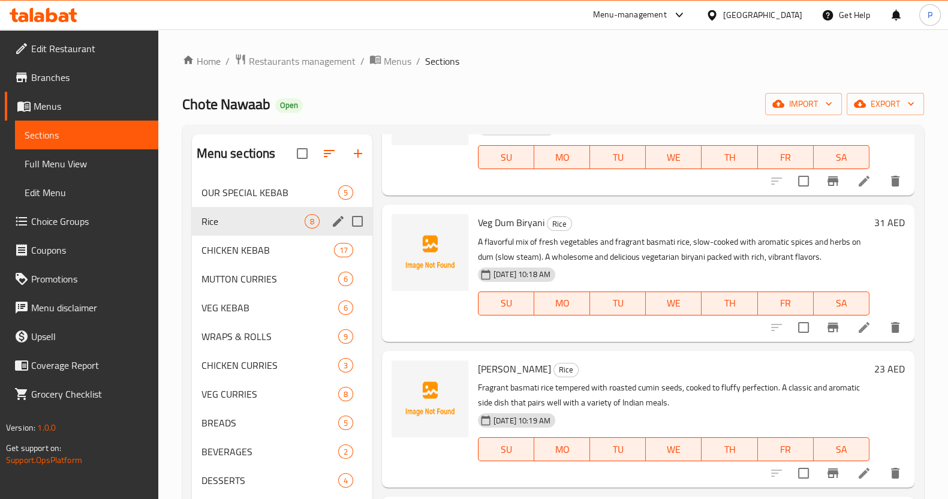
click at [258, 235] on div "Rice 8" at bounding box center [282, 221] width 180 height 29
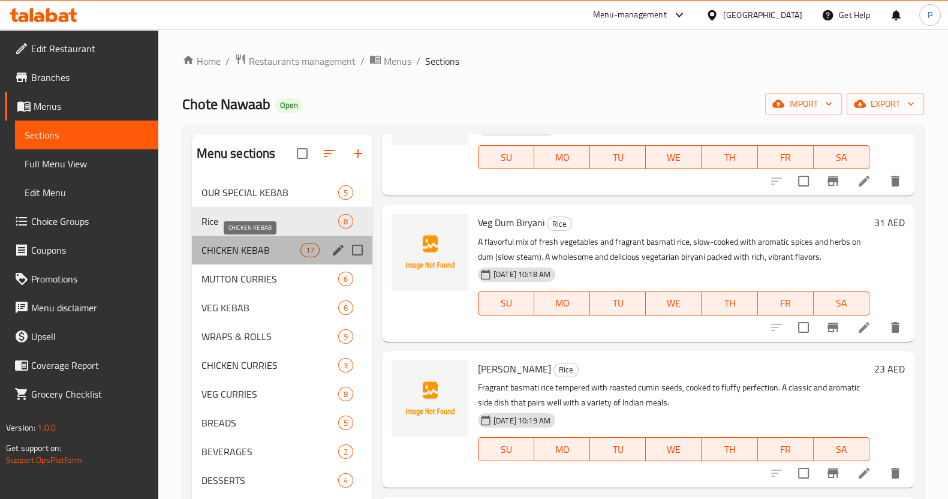
click at [260, 252] on span "CHICKEN KEBAB" at bounding box center [250, 250] width 99 height 14
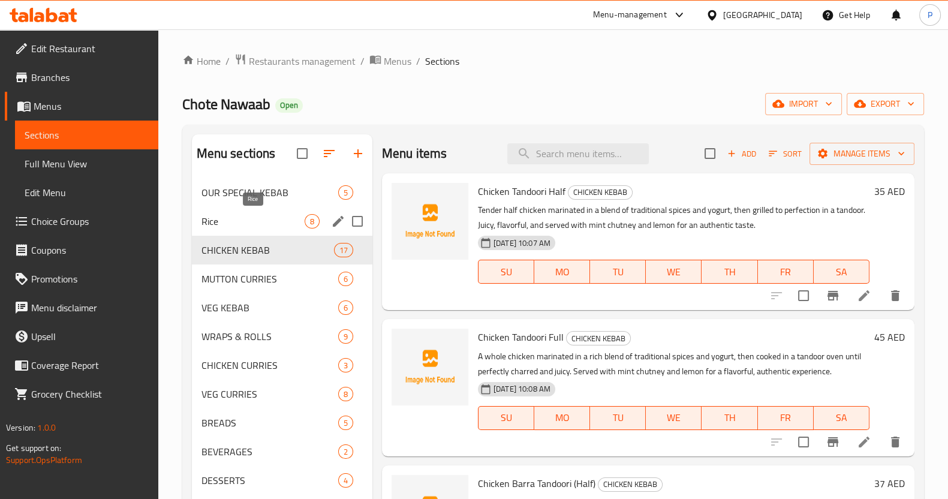
click at [253, 217] on span "Rice" at bounding box center [252, 221] width 103 height 14
